Goal: Task Accomplishment & Management: Use online tool/utility

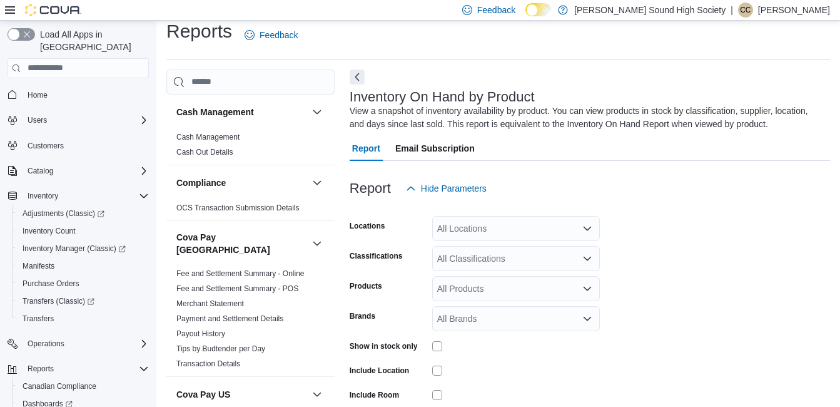
scroll to position [42, 0]
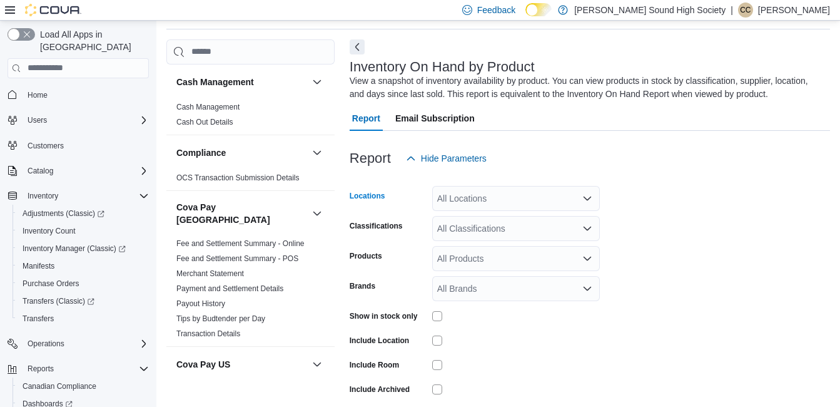
click at [464, 205] on div "All Locations" at bounding box center [516, 198] width 168 height 25
type input "***"
click at [471, 215] on span "[STREET_ADDRESS]" at bounding box center [502, 219] width 86 height 13
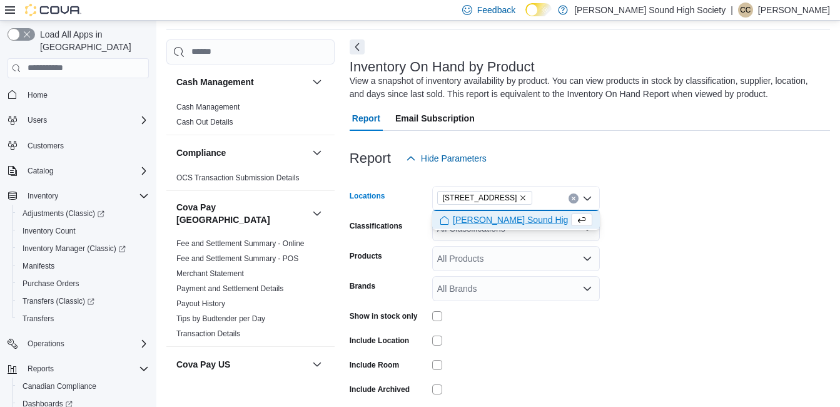
click at [535, 215] on span "[PERSON_NAME] Sound High Society" at bounding box center [528, 219] width 151 height 13
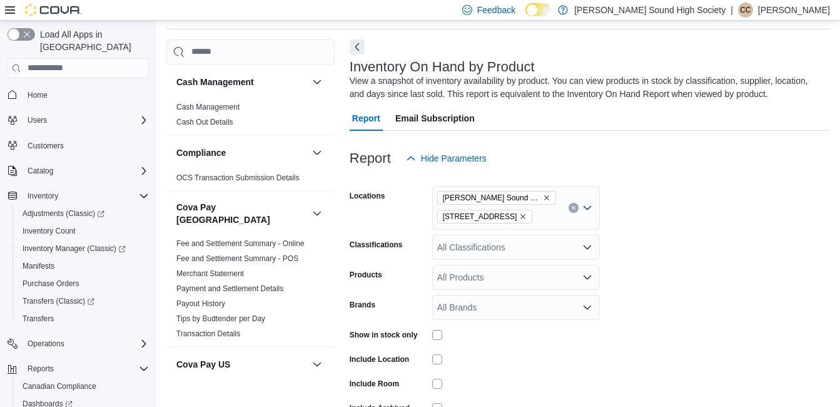
click at [637, 255] on form "Locations [PERSON_NAME] Sound High Society [STREET_ADDRESS] Classifications All…" at bounding box center [590, 312] width 481 height 282
click at [581, 333] on div at bounding box center [516, 335] width 168 height 10
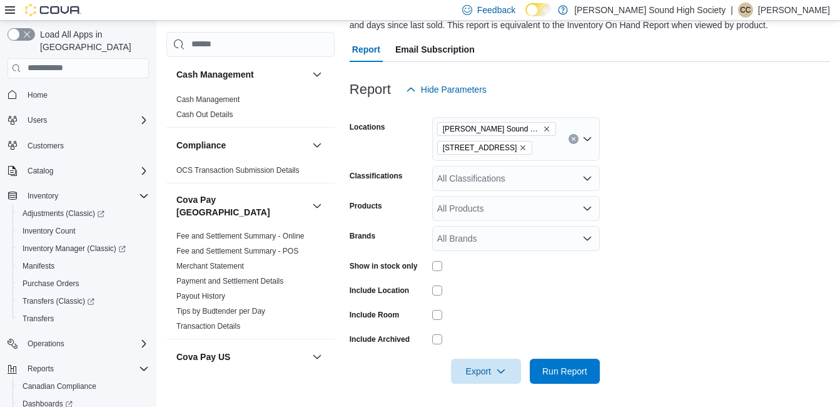
scroll to position [113, 0]
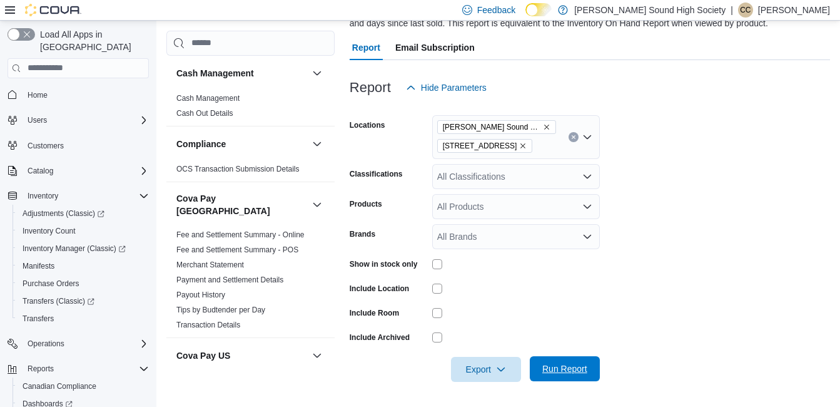
click at [570, 363] on span "Run Report" at bounding box center [564, 368] width 45 height 13
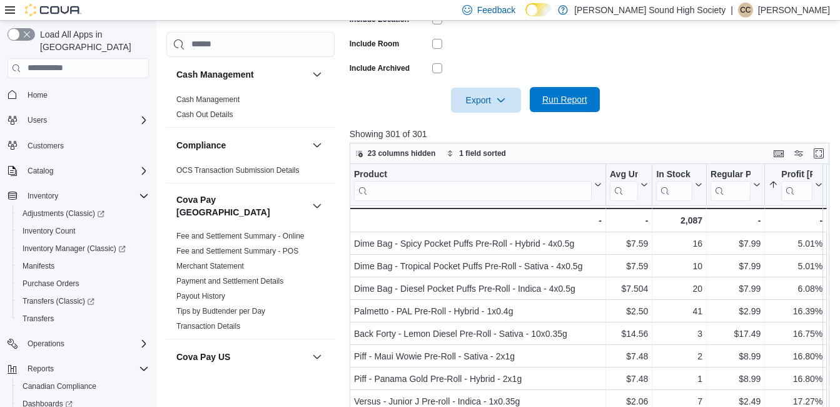
scroll to position [388, 0]
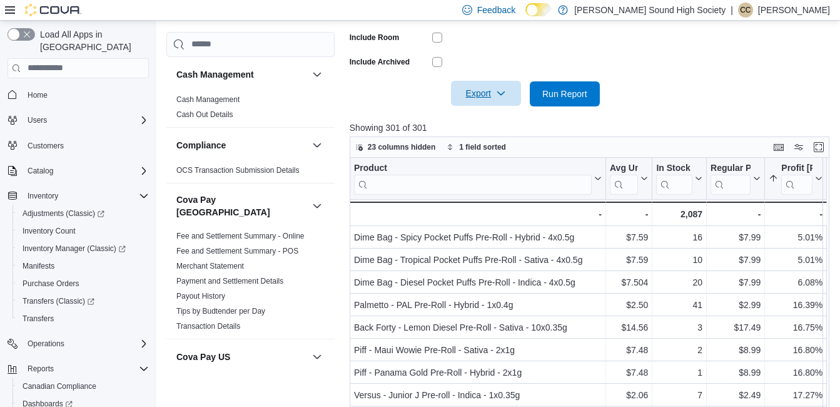
drag, startPoint x: 483, startPoint y: 94, endPoint x: 473, endPoint y: 92, distance: 10.2
click at [473, 92] on span "Export" at bounding box center [486, 93] width 55 height 25
click at [479, 112] on button "Export to Excel" at bounding box center [487, 118] width 71 height 25
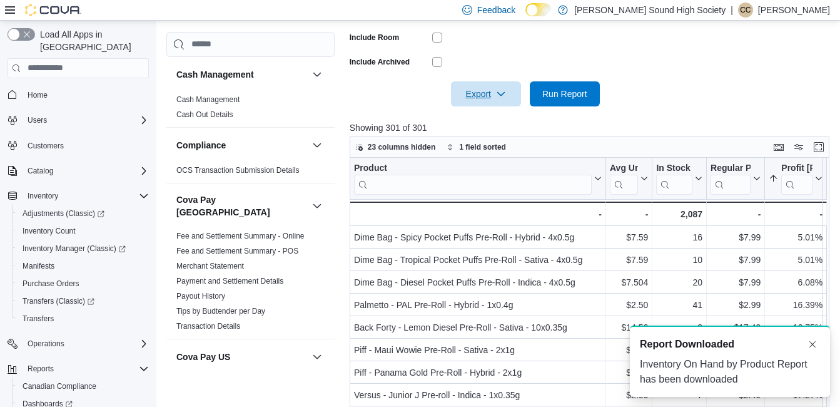
scroll to position [0, 0]
